Goal: Navigation & Orientation: Find specific page/section

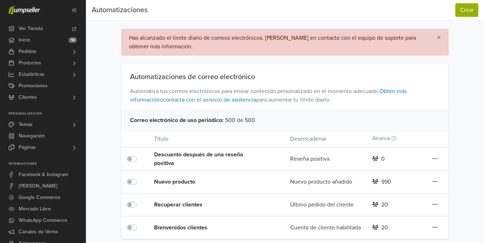
scroll to position [5, 0]
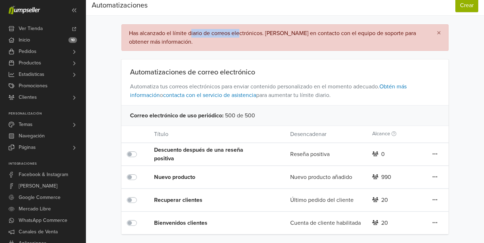
drag, startPoint x: 249, startPoint y: 33, endPoint x: 261, endPoint y: 32, distance: 11.8
click at [255, 33] on div "Has alcanzado el límite diario de correos electrónicos. [PERSON_NAME] en contac…" at bounding box center [272, 38] width 287 height 16
drag, startPoint x: 273, startPoint y: 31, endPoint x: 324, endPoint y: 34, distance: 51.3
click at [278, 31] on div "Has alcanzado el límite diario de correos electrónicos. [PERSON_NAME] en contac…" at bounding box center [272, 38] width 287 height 16
click at [342, 34] on div "Has alcanzado el límite diario de correos electrónicos. [PERSON_NAME] en contac…" at bounding box center [272, 38] width 287 height 16
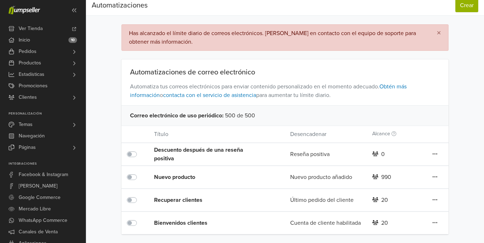
click at [380, 32] on div "Has alcanzado el límite diario de correos electrónicos. [PERSON_NAME] en contac…" at bounding box center [272, 38] width 287 height 16
click at [416, 32] on div "Has alcanzado el límite diario de correos electrónicos. [PERSON_NAME] en contac…" at bounding box center [272, 38] width 287 height 16
click at [437, 32] on span "×" at bounding box center [439, 33] width 4 height 10
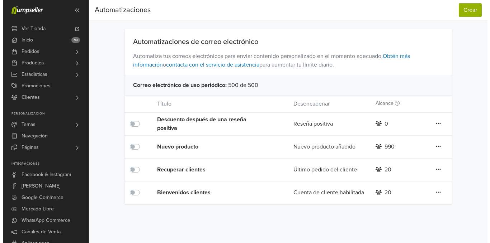
scroll to position [0, 0]
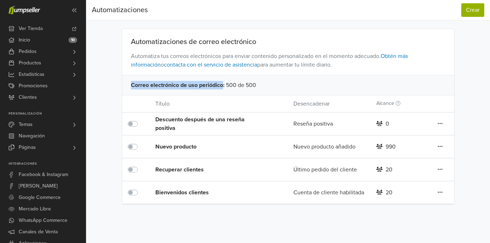
drag, startPoint x: 223, startPoint y: 86, endPoint x: 123, endPoint y: 87, distance: 99.3
click at [123, 87] on div "Correo electrónico de uso periódico : 500 de 500" at bounding box center [287, 85] width 331 height 20
click at [125, 87] on div "Correo electrónico de uso periódico : 500 de 500" at bounding box center [287, 85] width 331 height 20
drag, startPoint x: 128, startPoint y: 87, endPoint x: 260, endPoint y: 83, distance: 132.6
click at [260, 83] on div "Correo electrónico de uso periódico : 500 de 500" at bounding box center [287, 85] width 331 height 20
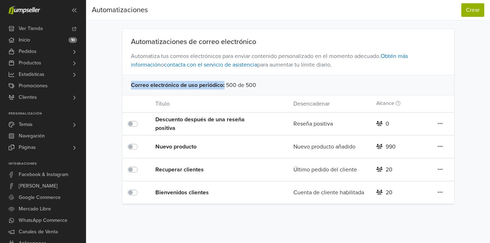
click at [260, 83] on div "Correo electrónico de uso periódico : 500 de 500" at bounding box center [287, 85] width 331 height 20
drag, startPoint x: 256, startPoint y: 85, endPoint x: 138, endPoint y: 88, distance: 118.3
click at [138, 88] on div "Correo electrónico de uso periódico : 500 de 500" at bounding box center [287, 85] width 331 height 20
click at [138, 88] on span "Correo electrónico de uso periódico :" at bounding box center [178, 85] width 94 height 9
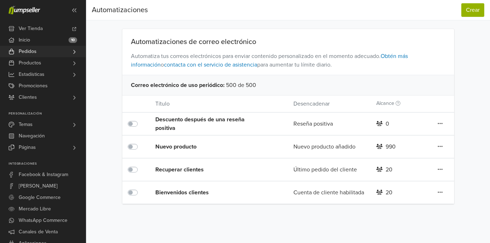
click at [53, 57] on link "Pedidos" at bounding box center [43, 51] width 86 height 11
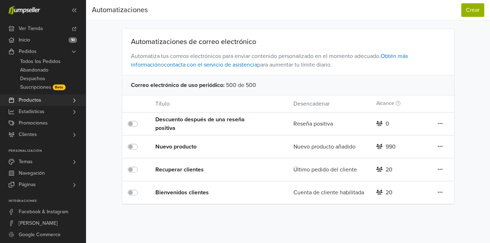
click at [51, 97] on link "Productos" at bounding box center [43, 100] width 86 height 11
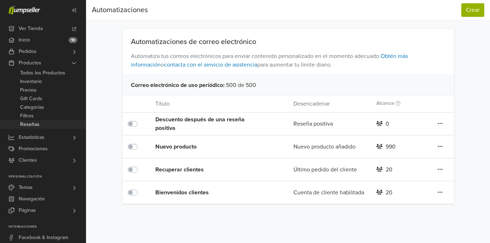
click at [46, 121] on link "Reseñas" at bounding box center [43, 124] width 86 height 9
